Goal: Book appointment/travel/reservation

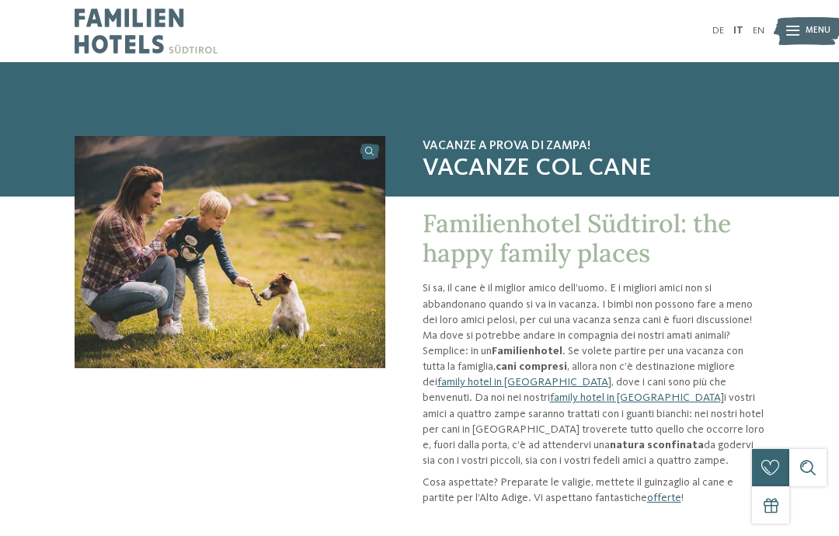
scroll to position [23, 0]
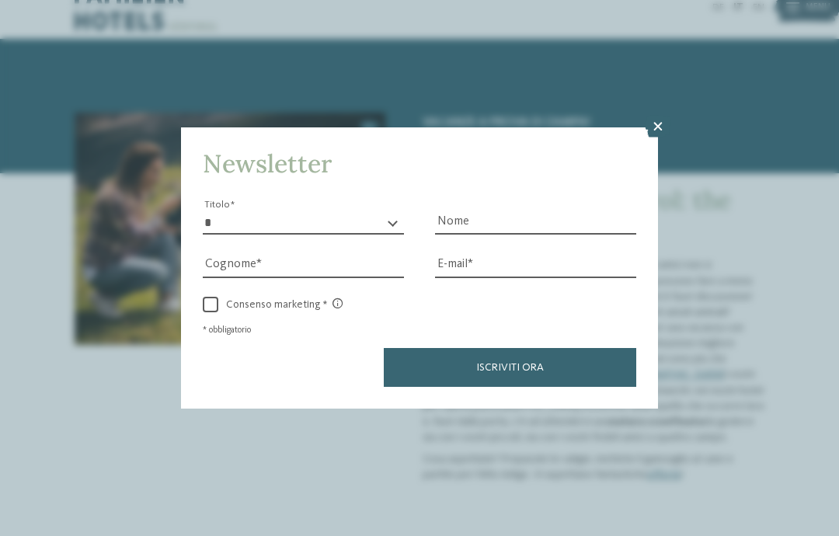
click at [662, 116] on icon at bounding box center [657, 127] width 26 height 22
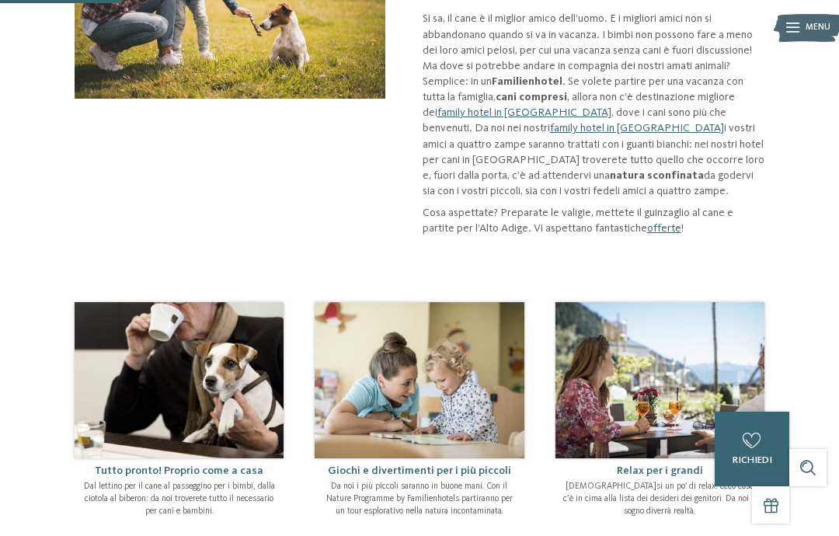
scroll to position [201, 0]
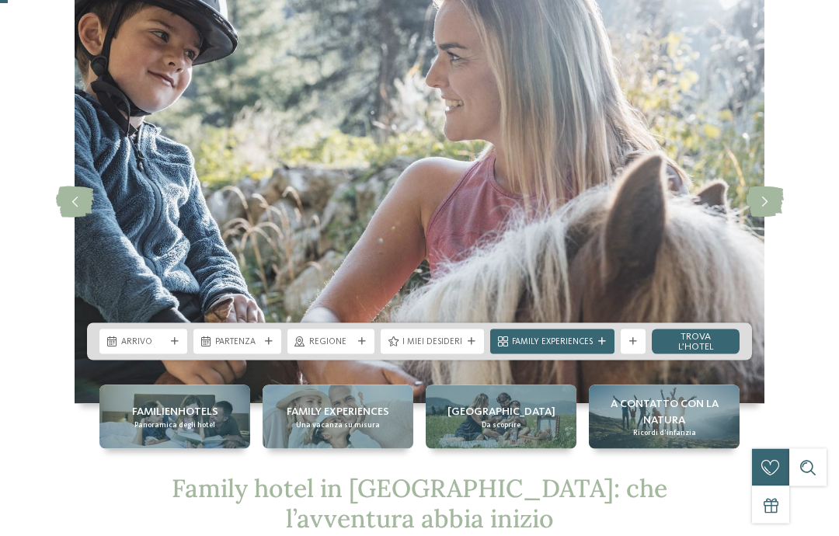
scroll to position [63, 0]
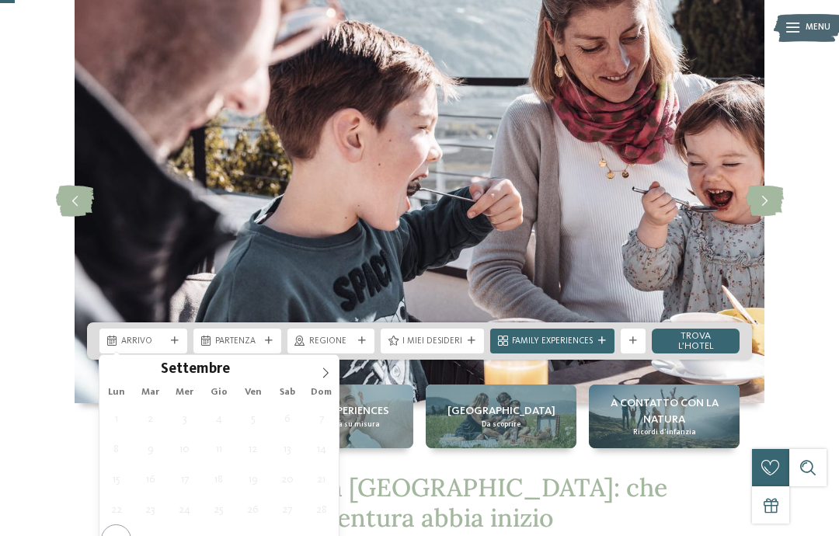
click at [322, 370] on icon at bounding box center [325, 372] width 11 height 11
click at [325, 375] on icon at bounding box center [325, 372] width 11 height 11
click at [324, 380] on span at bounding box center [325, 368] width 26 height 26
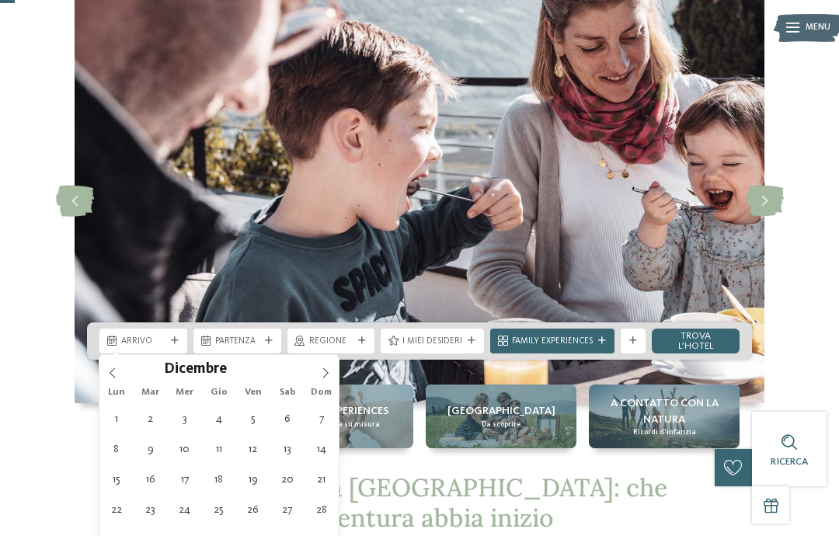
type div "27.12.2025"
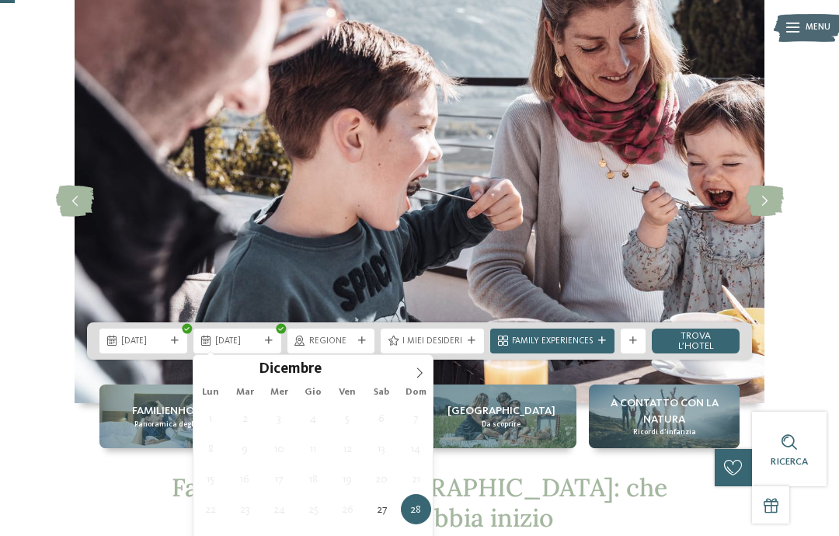
click at [415, 371] on icon at bounding box center [419, 372] width 11 height 11
type input "****"
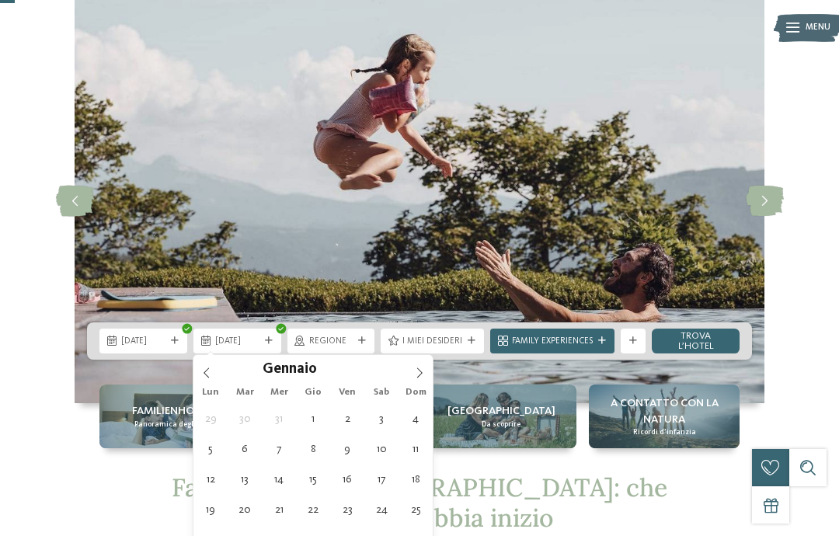
type div "03.01.2026"
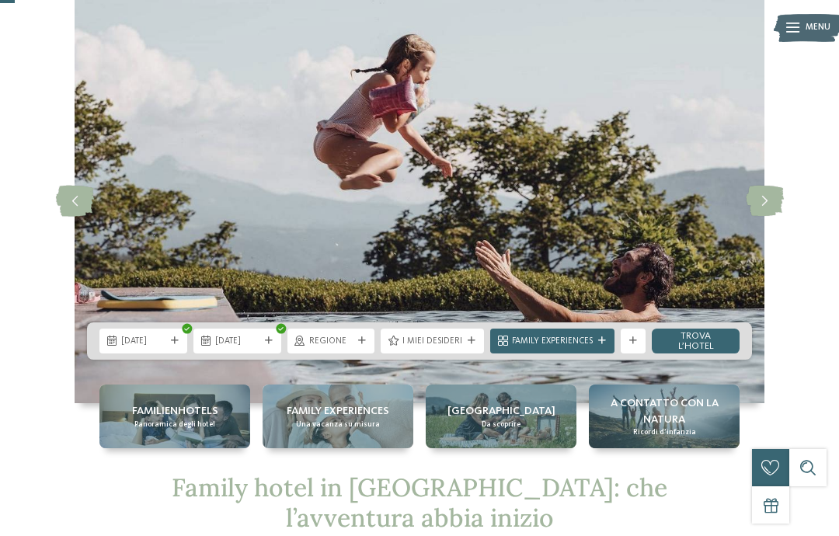
click at [359, 343] on div at bounding box center [362, 341] width 12 height 8
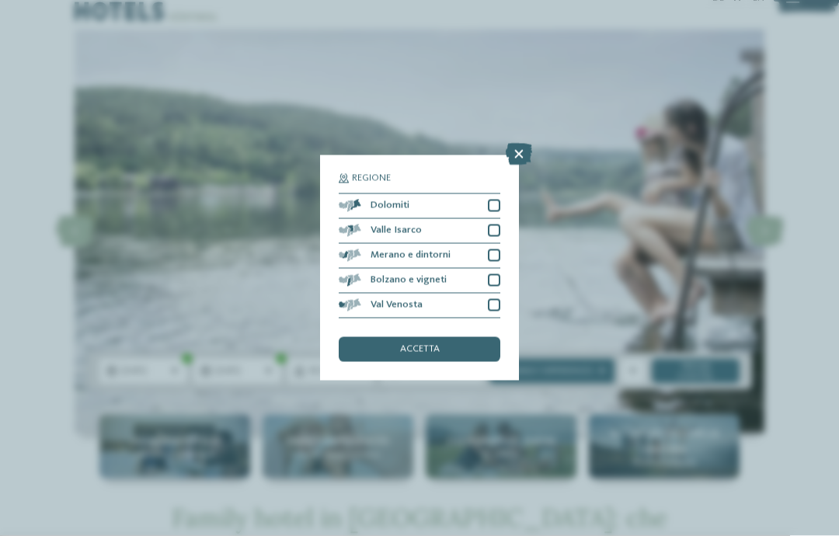
click at [526, 144] on icon at bounding box center [519, 155] width 26 height 22
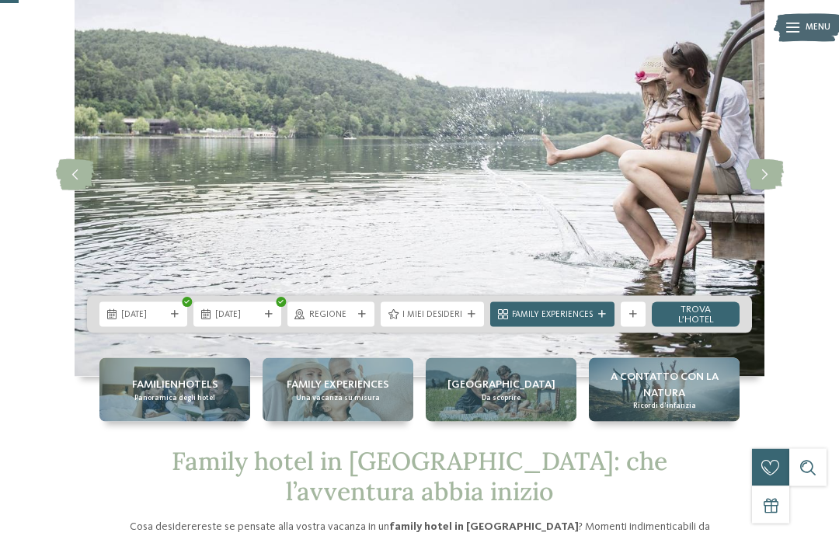
scroll to position [91, 0]
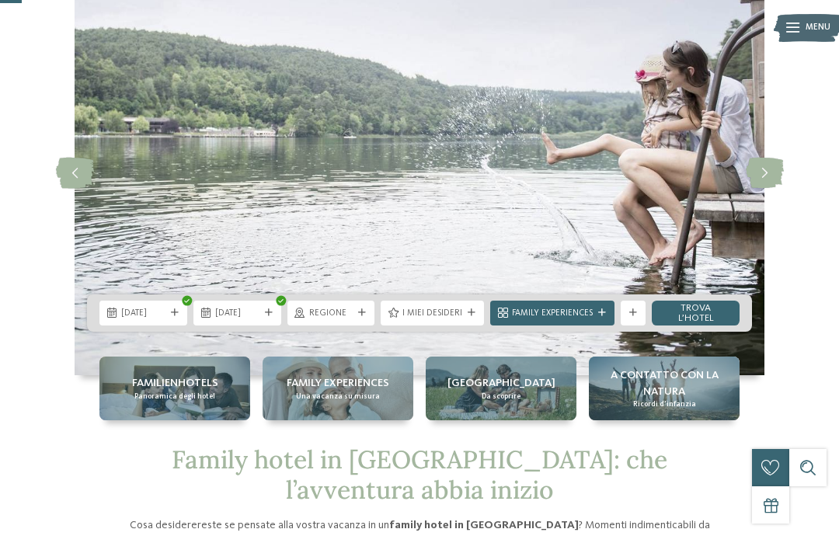
click at [637, 312] on div at bounding box center [633, 313] width 12 height 8
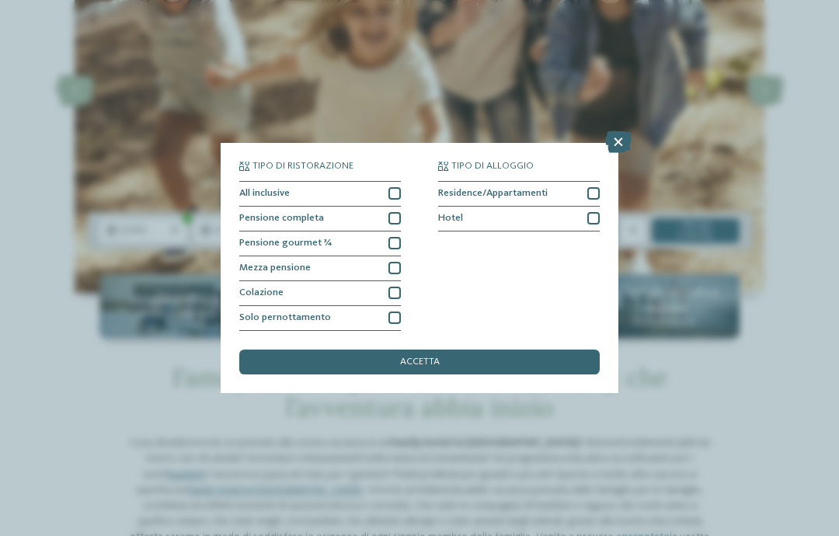
scroll to position [182, 0]
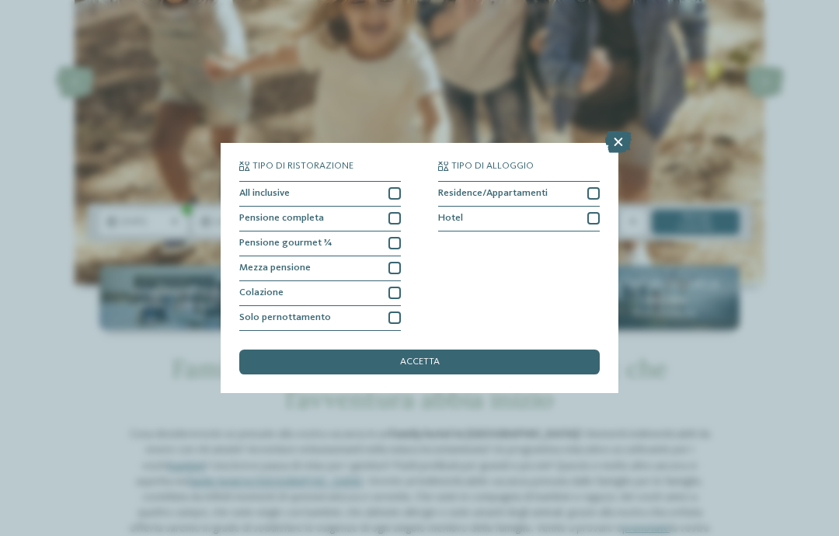
click at [619, 131] on icon at bounding box center [618, 142] width 26 height 22
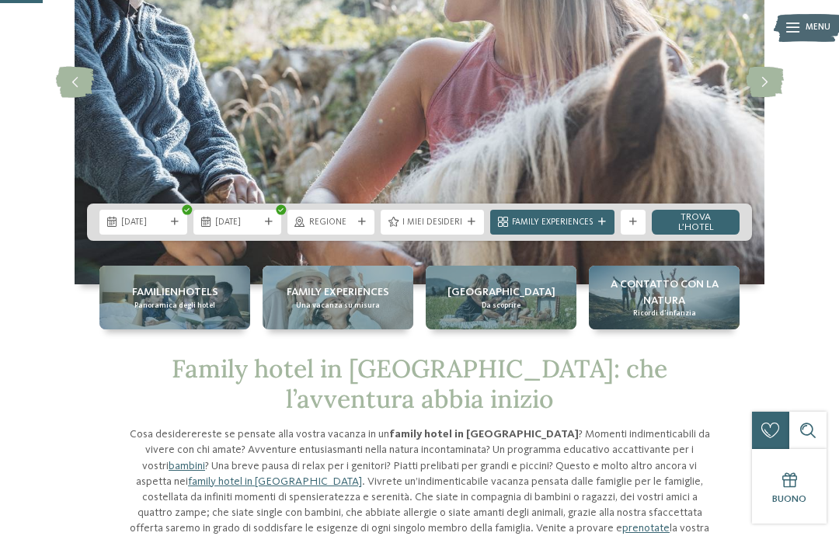
click at [704, 223] on link "trova l’hotel" at bounding box center [695, 222] width 88 height 25
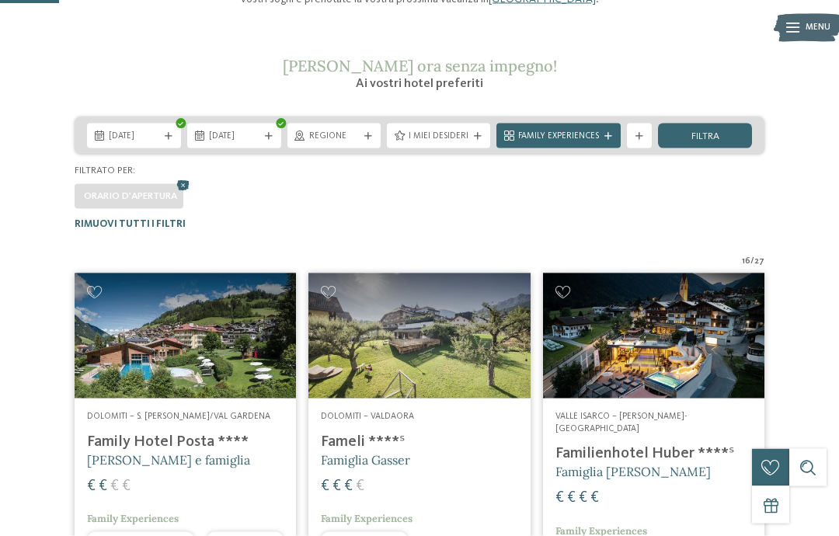
click at [474, 127] on div "I miei desideri" at bounding box center [438, 135] width 103 height 25
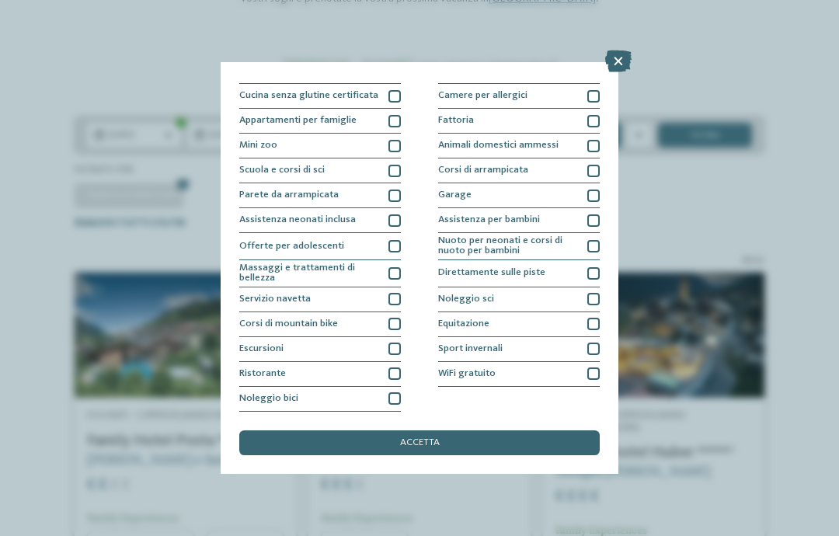
scroll to position [238, 0]
click at [617, 63] on icon at bounding box center [618, 61] width 26 height 22
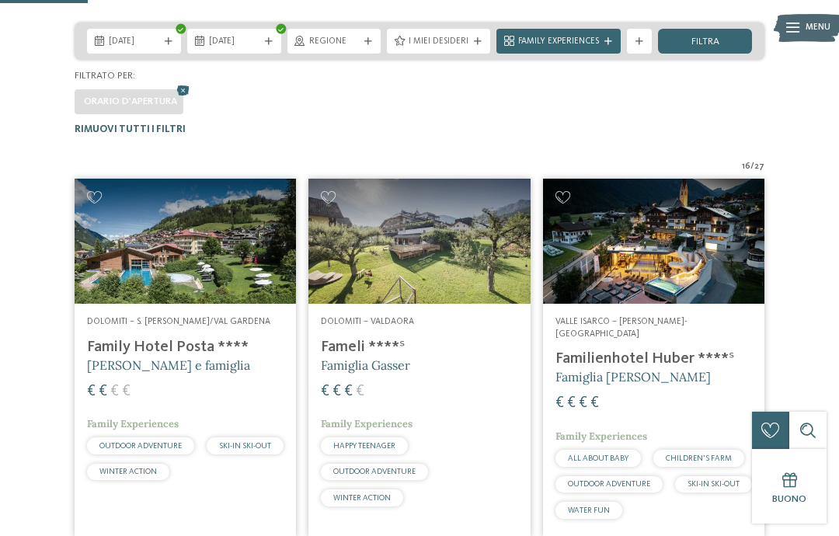
scroll to position [299, 0]
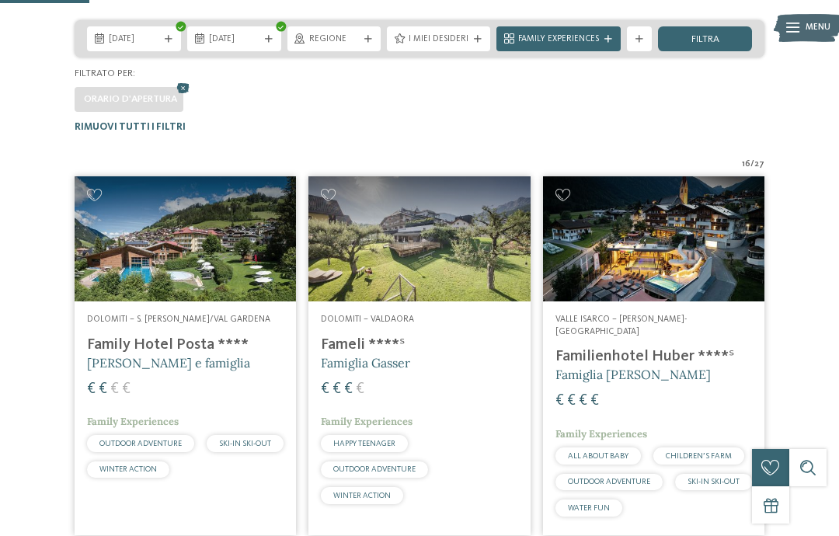
click at [713, 35] on span "filtra" at bounding box center [705, 40] width 28 height 10
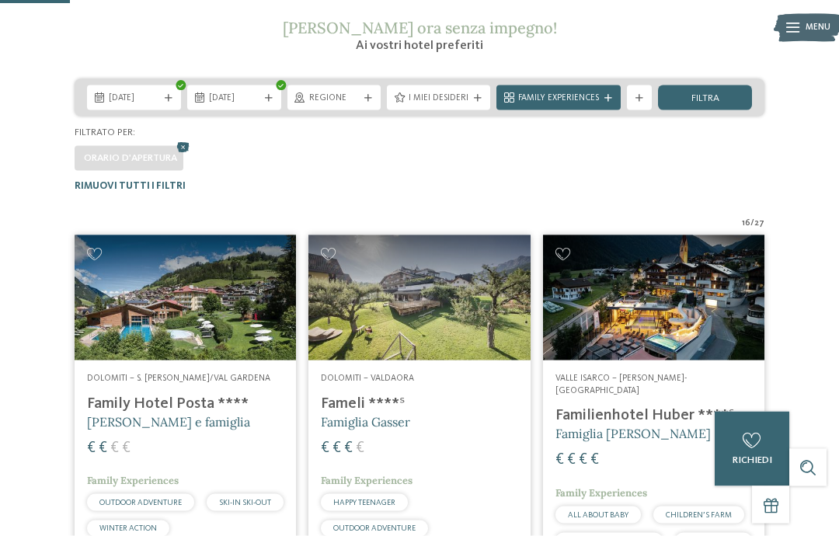
scroll to position [241, 0]
click at [187, 144] on icon at bounding box center [183, 147] width 19 height 16
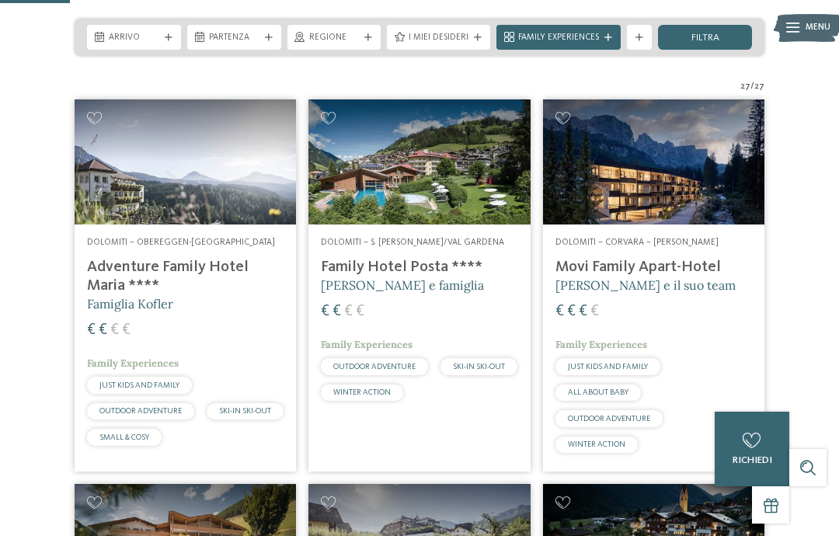
scroll to position [307, 0]
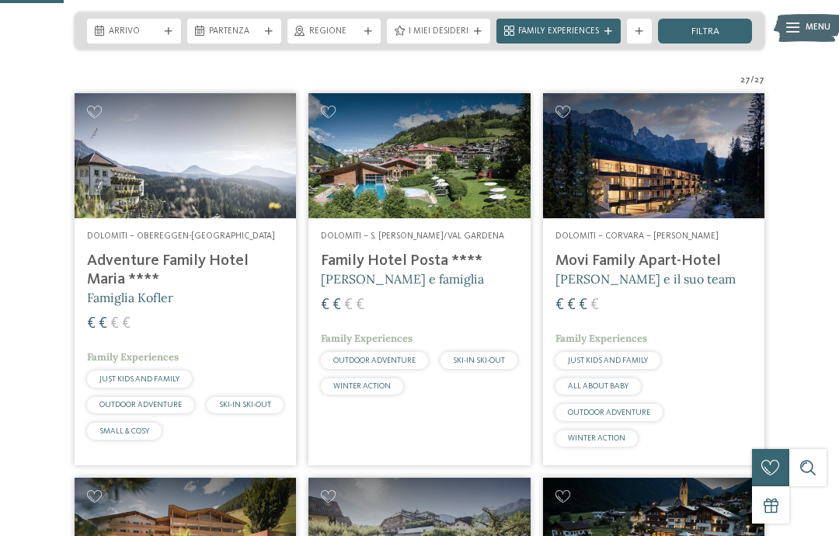
click at [698, 31] on span "filtra" at bounding box center [705, 32] width 28 height 10
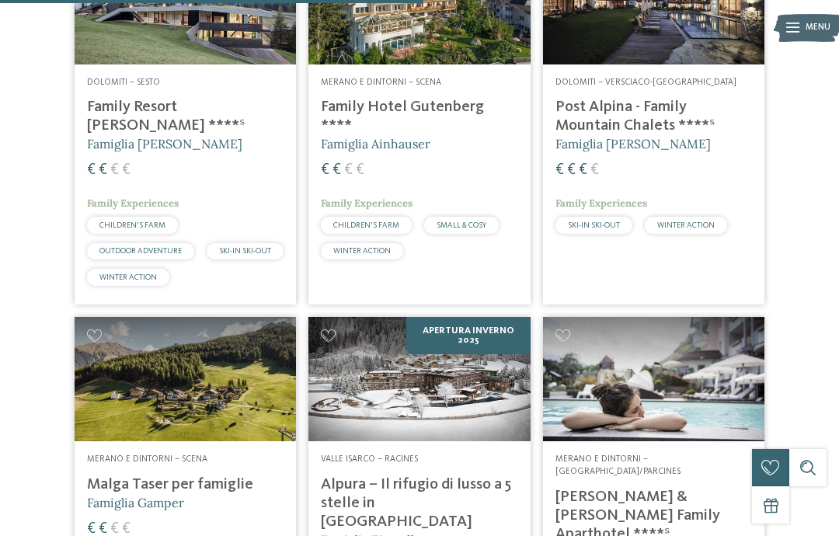
scroll to position [2073, 0]
